Goal: Task Accomplishment & Management: Use online tool/utility

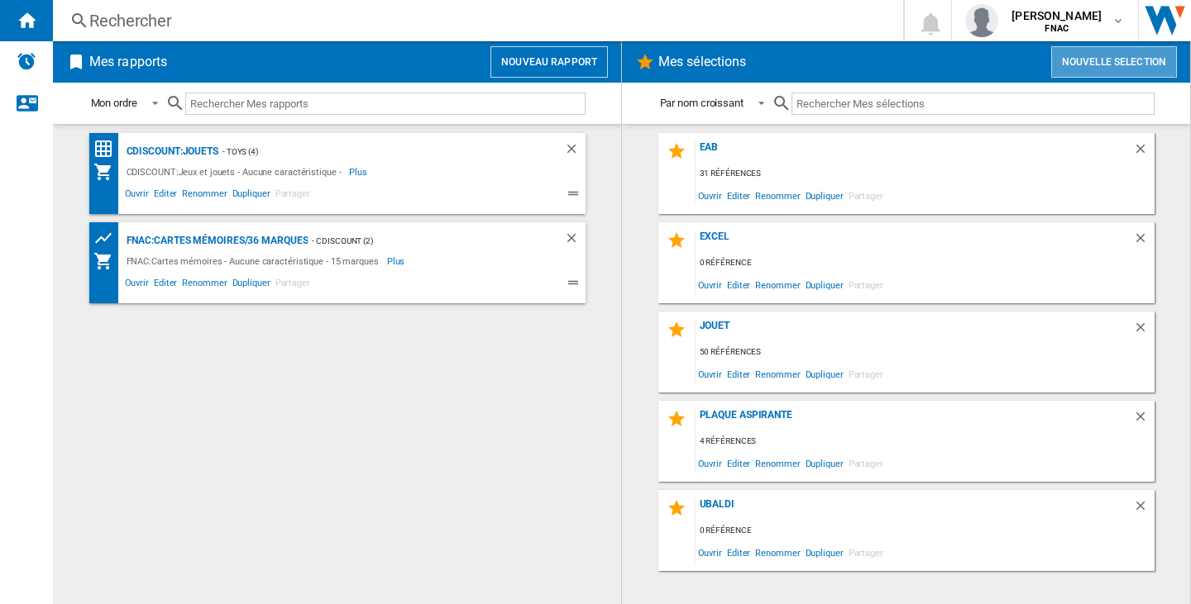
click at [1115, 61] on button "Nouvelle selection" at bounding box center [1114, 61] width 126 height 31
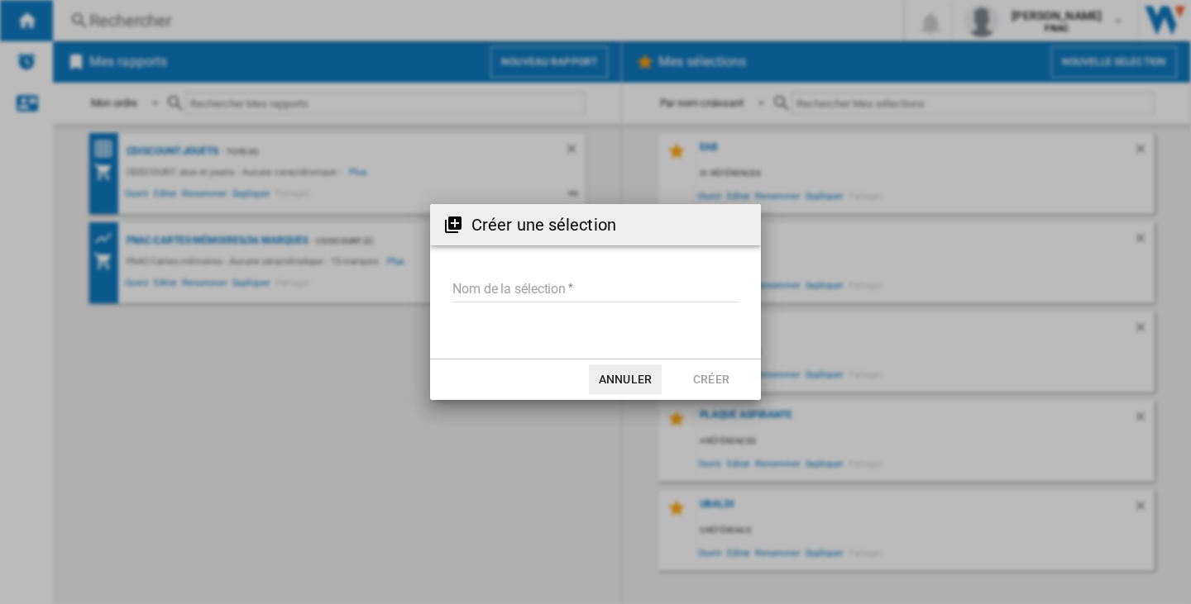
click at [512, 294] on input "Nom de la sélection" at bounding box center [595, 290] width 288 height 25
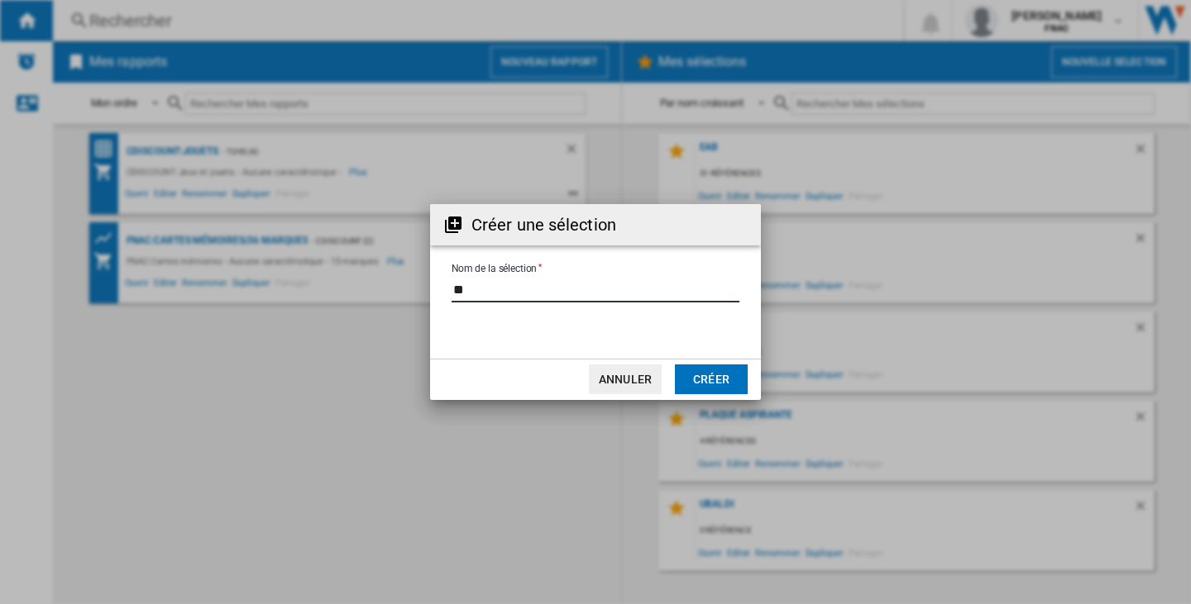
type input "**"
click at [737, 378] on button "Créer" at bounding box center [711, 380] width 73 height 30
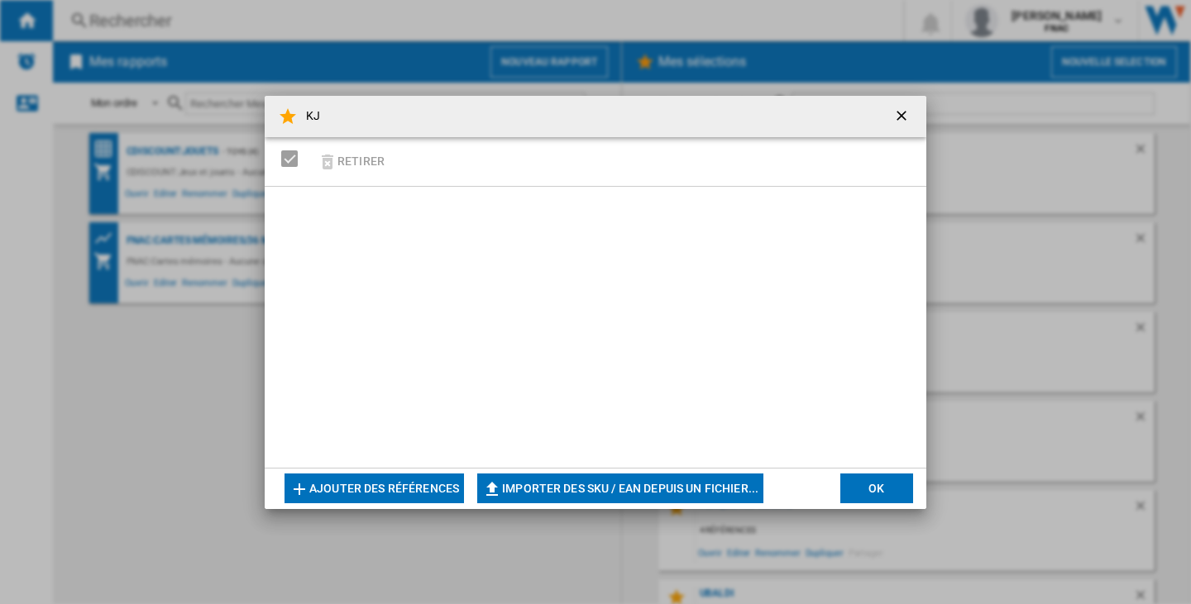
click at [534, 477] on button "Importer des SKU / EAN depuis un fichier..." at bounding box center [620, 489] width 286 height 30
type input "**********"
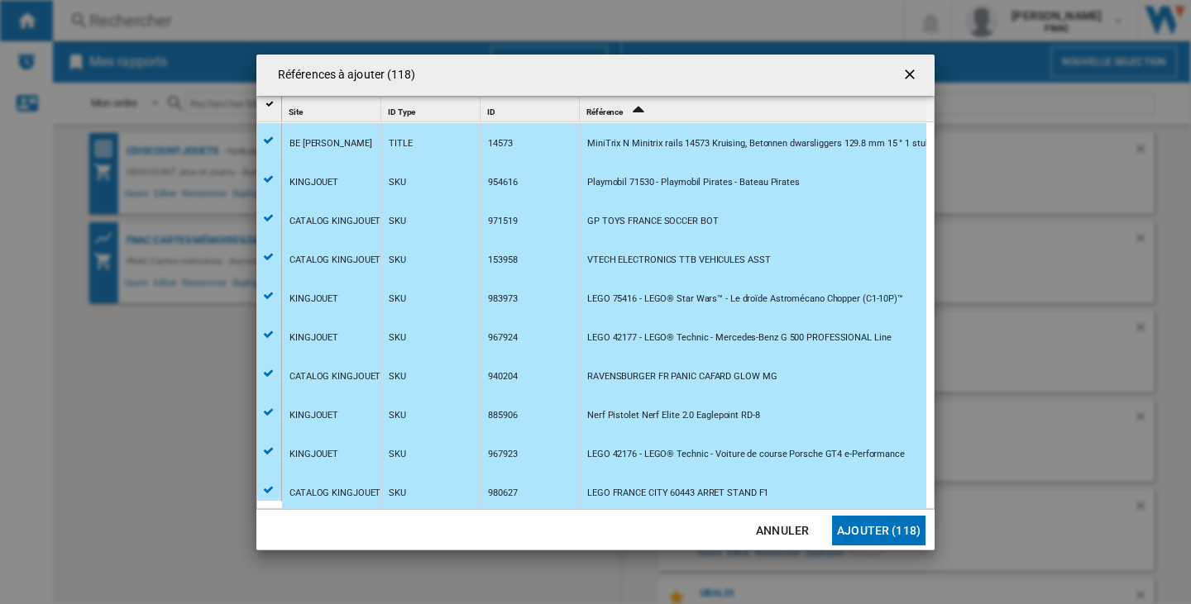
scroll to position [457, 0]
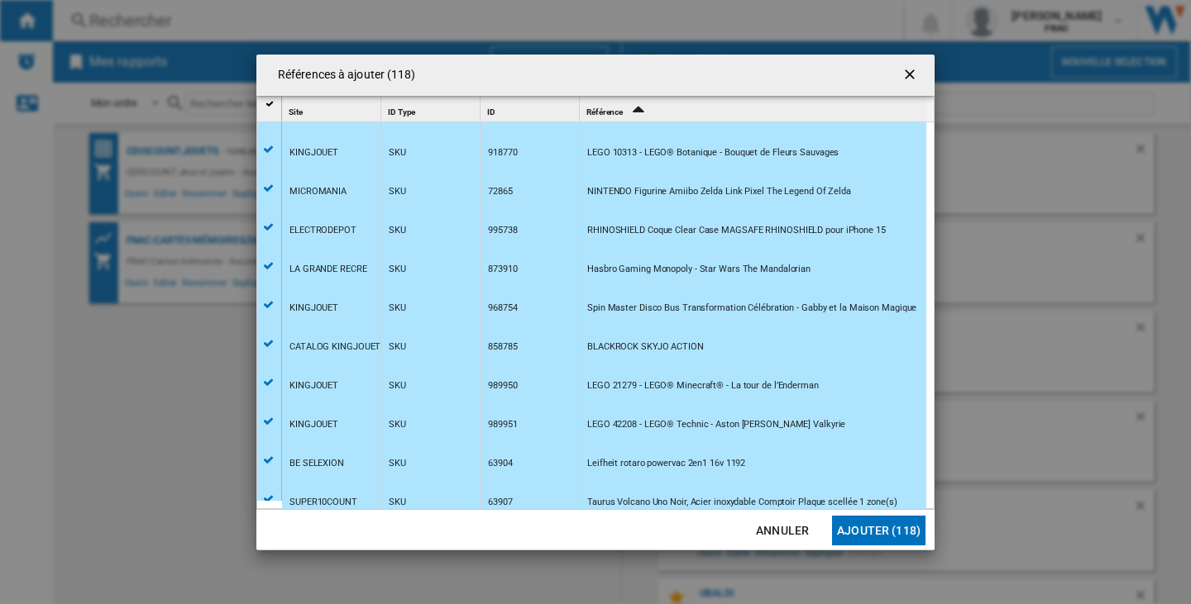
click at [871, 527] on button "Ajouter (118)" at bounding box center [878, 531] width 93 height 30
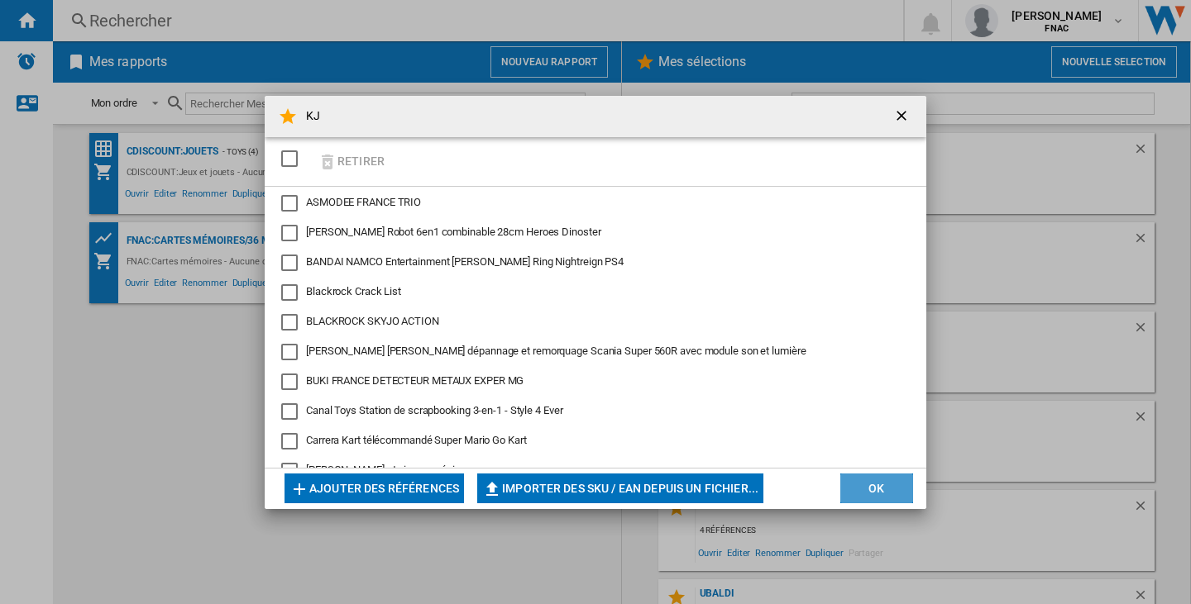
click at [866, 488] on button "OK" at bounding box center [876, 489] width 73 height 30
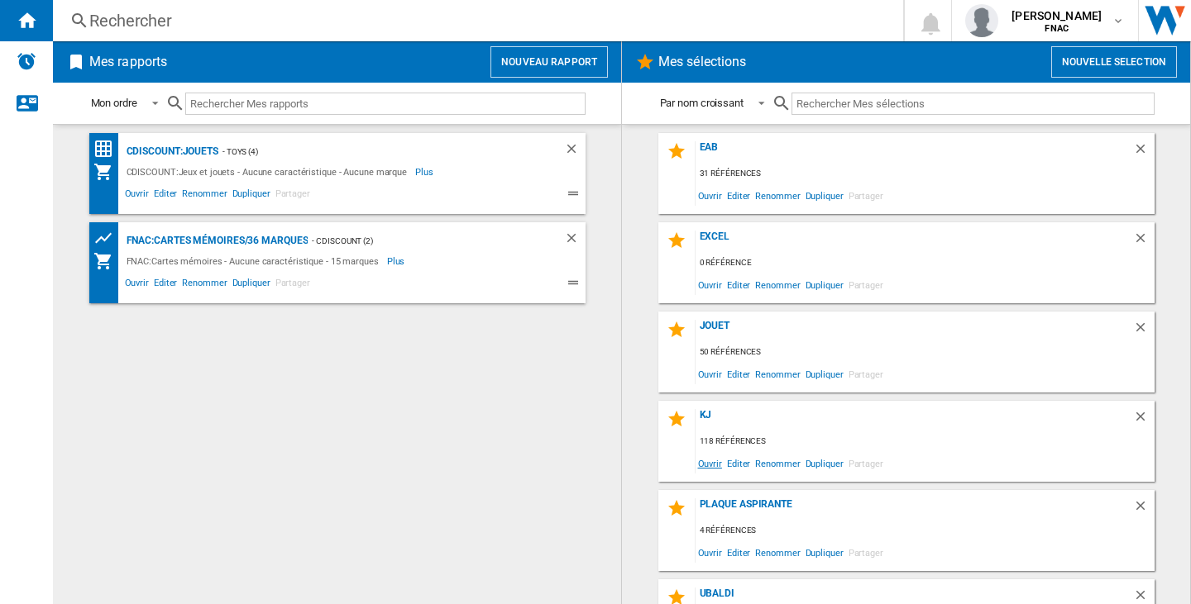
click at [702, 456] on span "Ouvrir" at bounding box center [709, 463] width 29 height 22
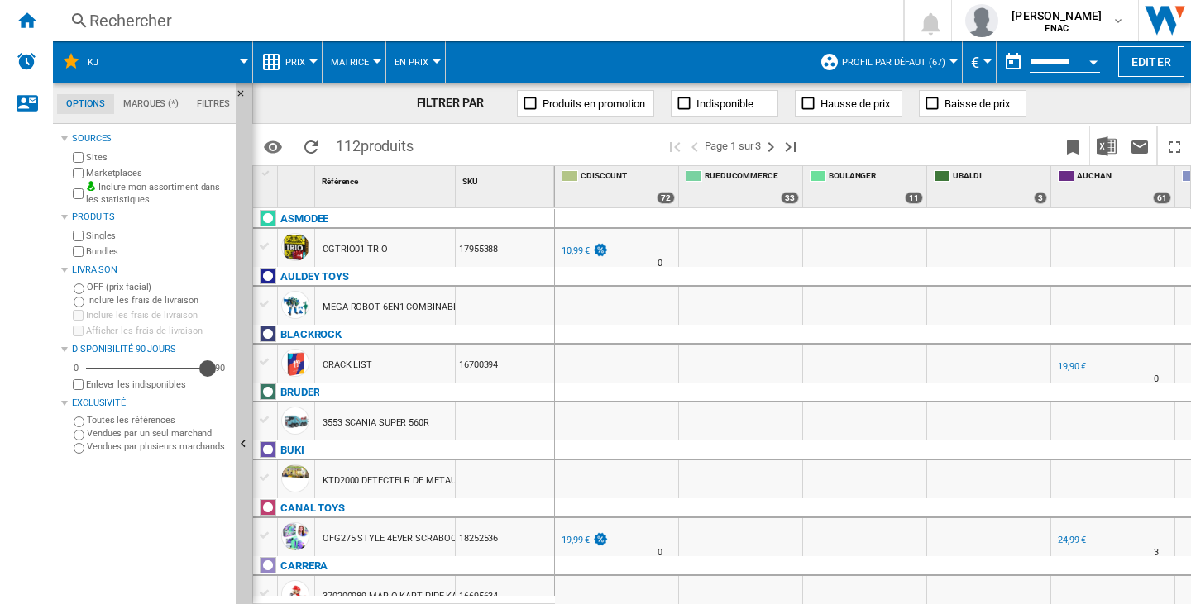
drag, startPoint x: 93, startPoint y: 365, endPoint x: 210, endPoint y: 365, distance: 116.6
click at [210, 365] on div "Disponibilité" at bounding box center [207, 368] width 17 height 17
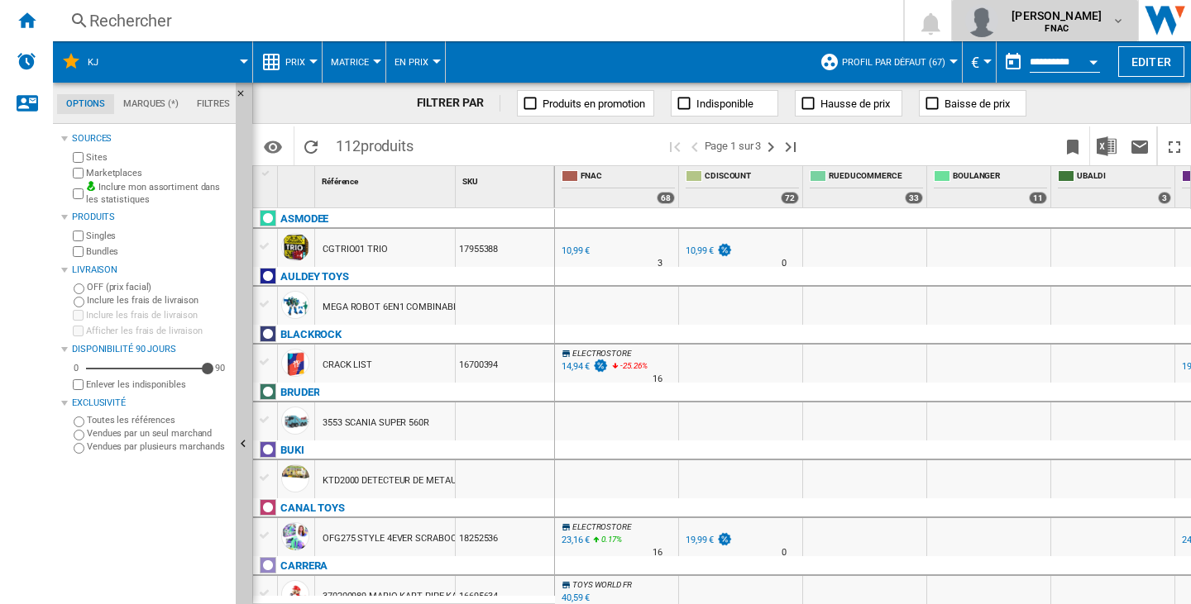
click at [1019, 22] on span "[PERSON_NAME]" at bounding box center [1056, 15] width 90 height 17
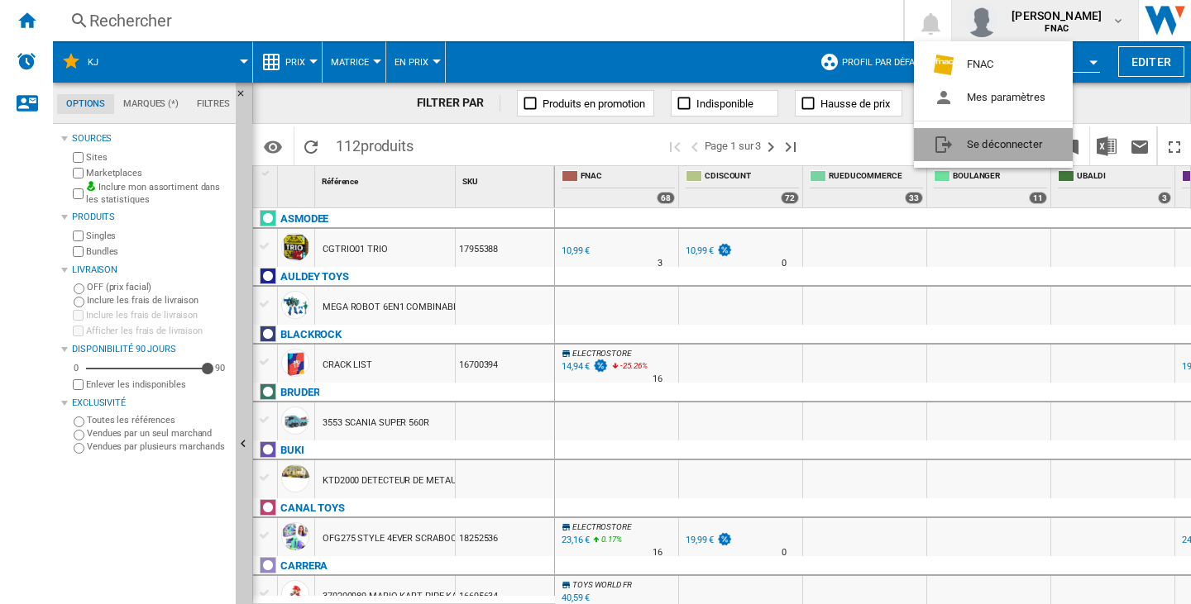
click at [1027, 141] on button "Se déconnecter" at bounding box center [993, 144] width 159 height 33
